Goal: Task Accomplishment & Management: Manage account settings

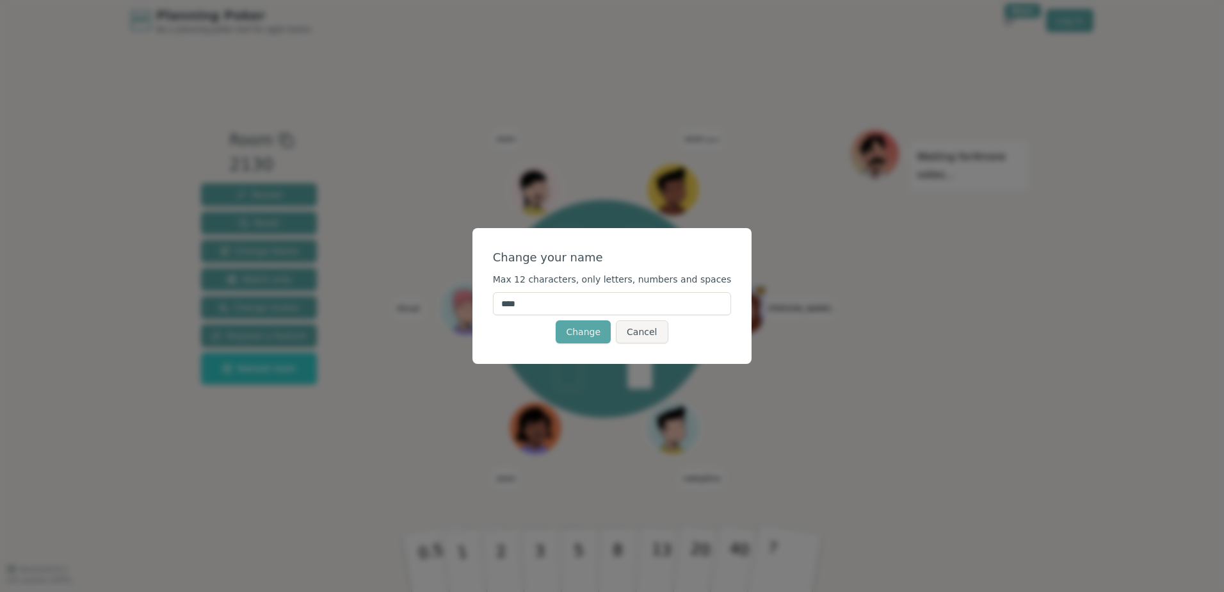
click at [585, 300] on input "****" at bounding box center [612, 303] width 239 height 23
type input "*****"
click at [615, 251] on div "Change your name" at bounding box center [612, 257] width 239 height 18
click at [585, 341] on button "Change" at bounding box center [583, 331] width 55 height 23
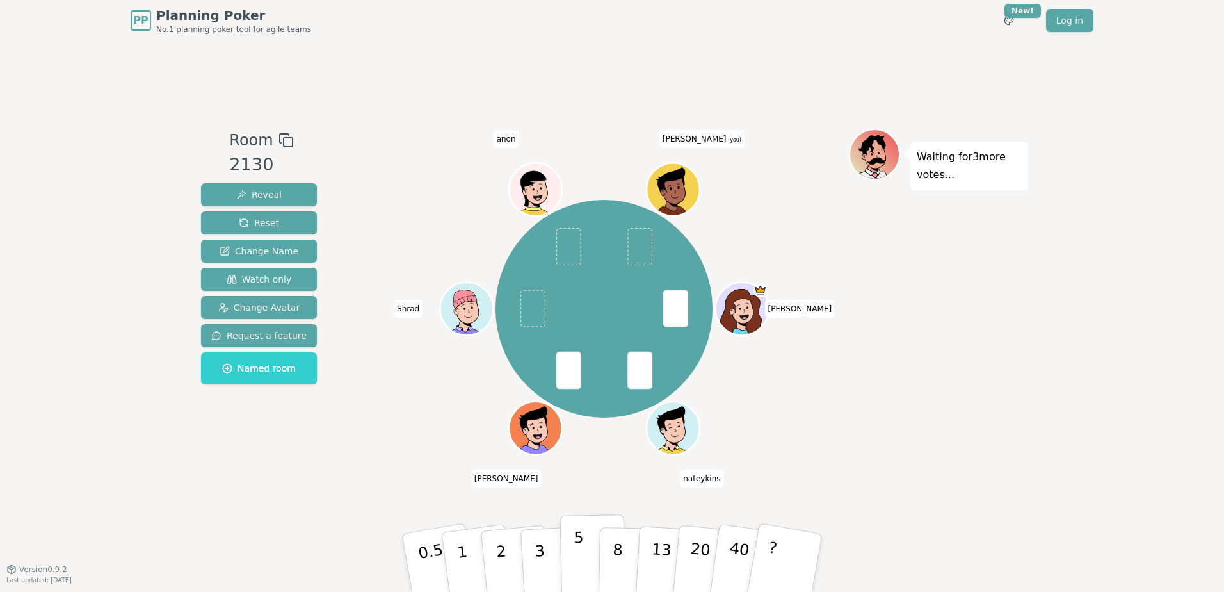
click at [591, 561] on button "5" at bounding box center [593, 562] width 66 height 97
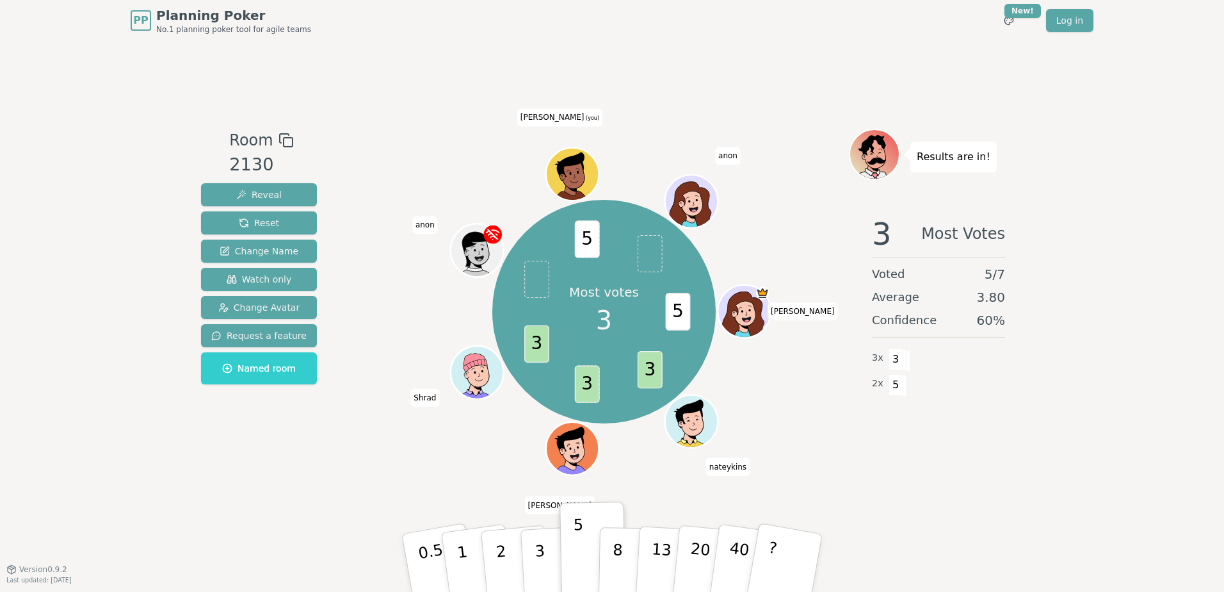
drag, startPoint x: 659, startPoint y: 104, endPoint x: 769, endPoint y: 126, distance: 112.3
click at [769, 126] on div "Room 2130 Reveal Reset Change Name Watch only Change Avatar Request a feature N…" at bounding box center [612, 305] width 833 height 528
click at [724, 74] on div "Room 2130 Reveal Reset Change Name Watch only Change Avatar Request a feature N…" at bounding box center [612, 305] width 833 height 528
click at [97, 181] on div "PP Planning Poker No.1 planning poker tool for agile teams Toggle theme New! Lo…" at bounding box center [612, 296] width 1224 height 592
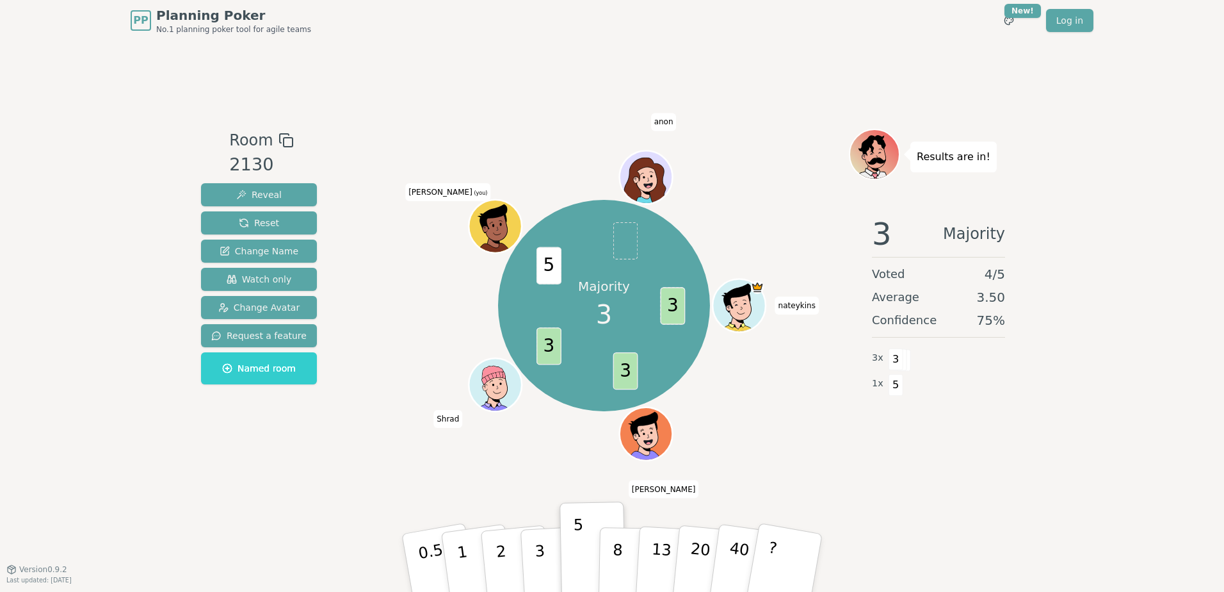
drag, startPoint x: 1091, startPoint y: 157, endPoint x: 1098, endPoint y: 165, distance: 10.0
click at [1091, 157] on div "PP Planning Poker No.1 planning poker tool for agile teams Toggle theme New! Lo…" at bounding box center [612, 296] width 1224 height 592
click at [577, 91] on div "Room 2130 Reveal Reset Change Name Watch only Change Avatar Request a feature N…" at bounding box center [612, 305] width 833 height 528
